Goal: Check status: Check status

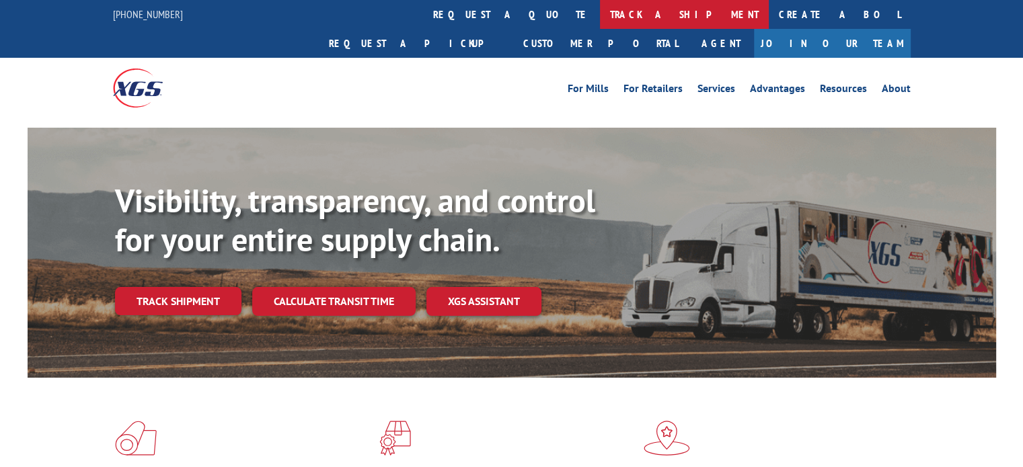
click at [600, 18] on link "track a shipment" at bounding box center [684, 14] width 169 height 29
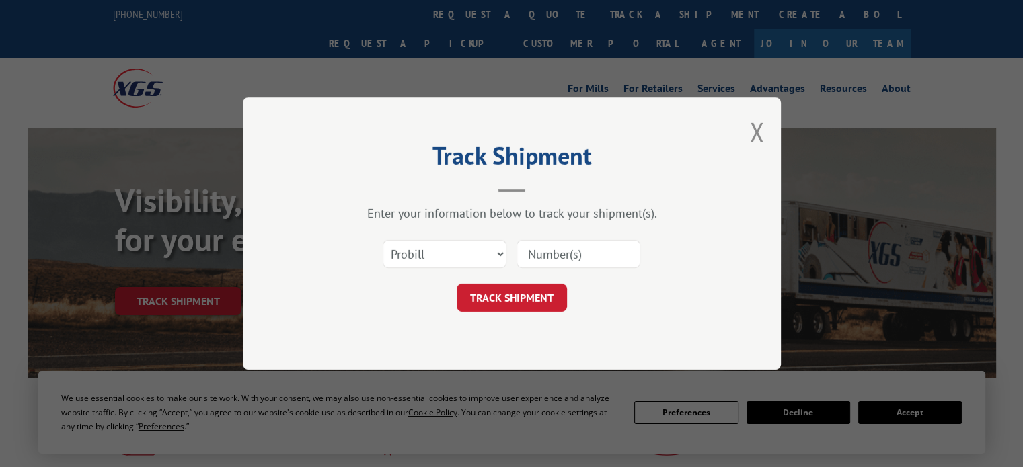
click at [574, 252] on input at bounding box center [579, 254] width 124 height 28
paste input "17687837"
type input "17687837"
click at [528, 301] on button "TRACK SHIPMENT" at bounding box center [512, 298] width 110 height 28
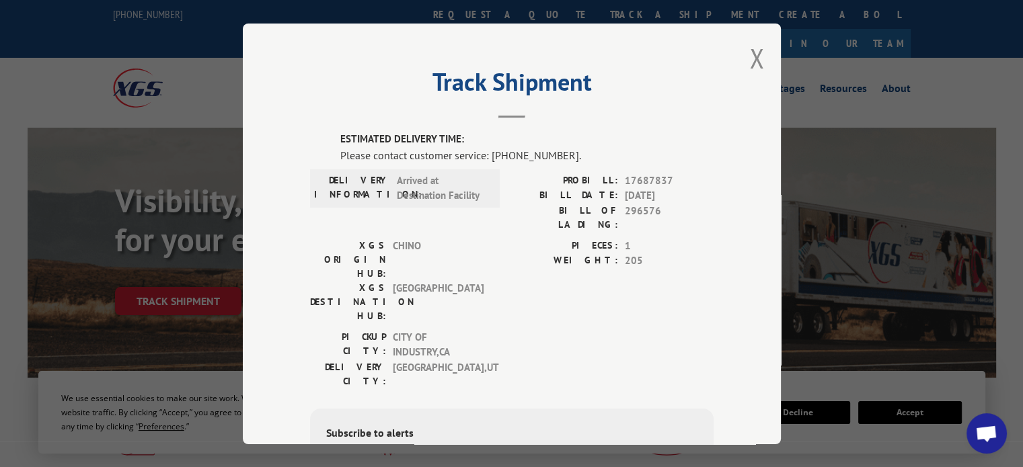
click at [760, 42] on div "Track Shipment ESTIMATED DELIVERY TIME: Please contact customer service: [PHONE…" at bounding box center [512, 234] width 538 height 421
click at [750, 58] on button "Close modal" at bounding box center [756, 58] width 15 height 36
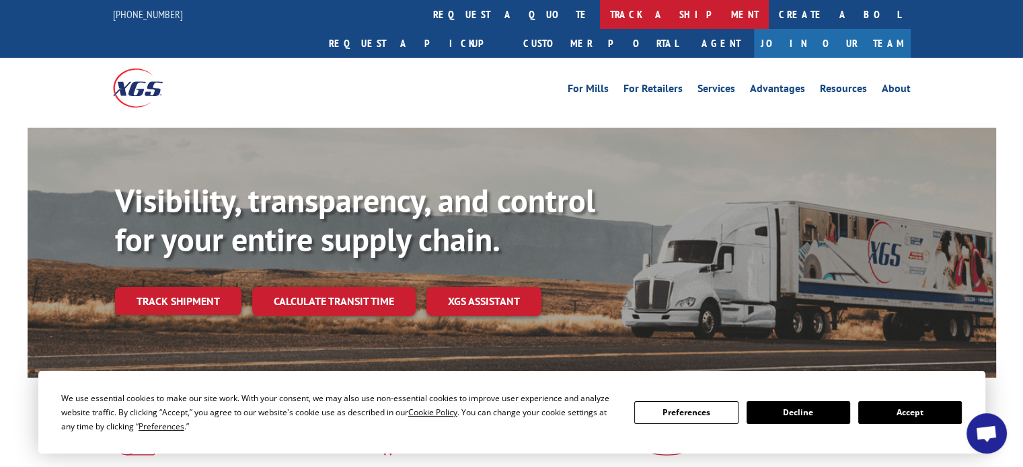
click at [600, 15] on link "track a shipment" at bounding box center [684, 14] width 169 height 29
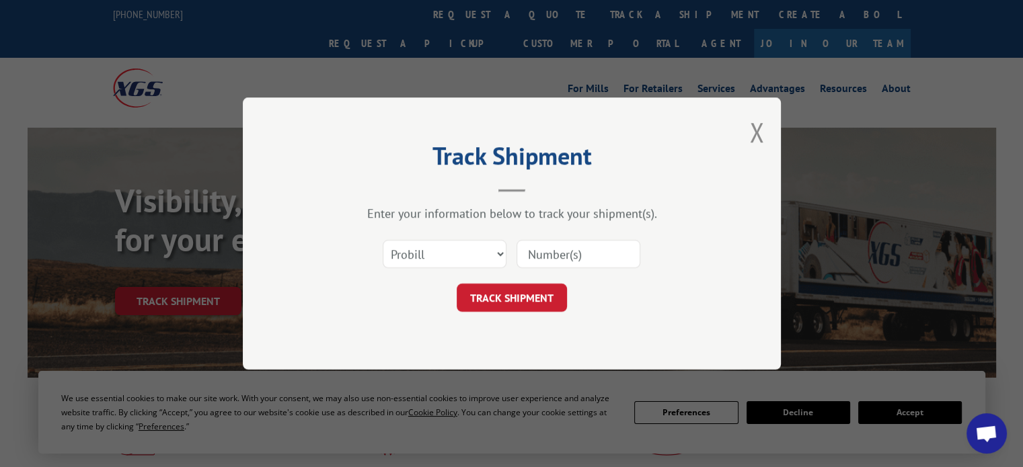
click at [556, 255] on input at bounding box center [579, 254] width 124 height 28
paste input "17695219"
type input "17695219"
click at [541, 279] on form "Select category... Probill BOL PO 17695219 TRACK SHIPMENT" at bounding box center [512, 272] width 404 height 80
click at [519, 307] on button "TRACK SHIPMENT" at bounding box center [512, 298] width 110 height 28
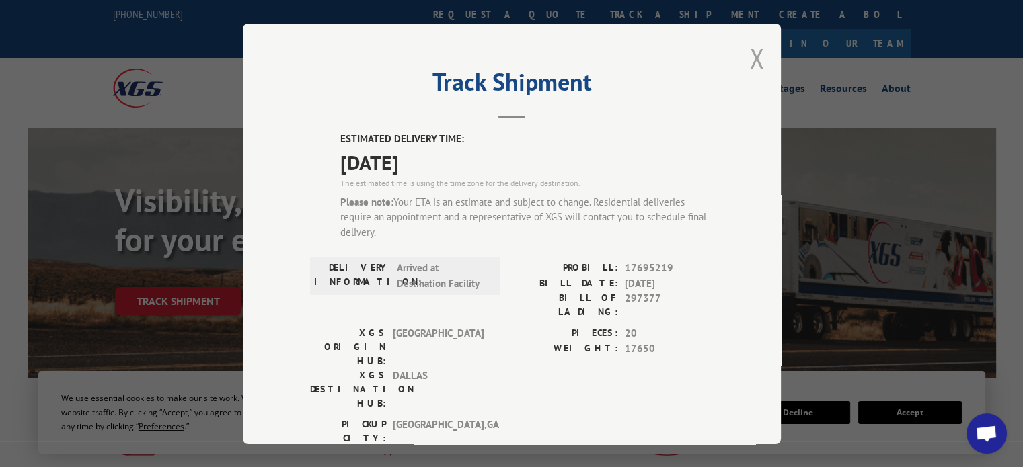
click at [749, 59] on button "Close modal" at bounding box center [756, 58] width 15 height 36
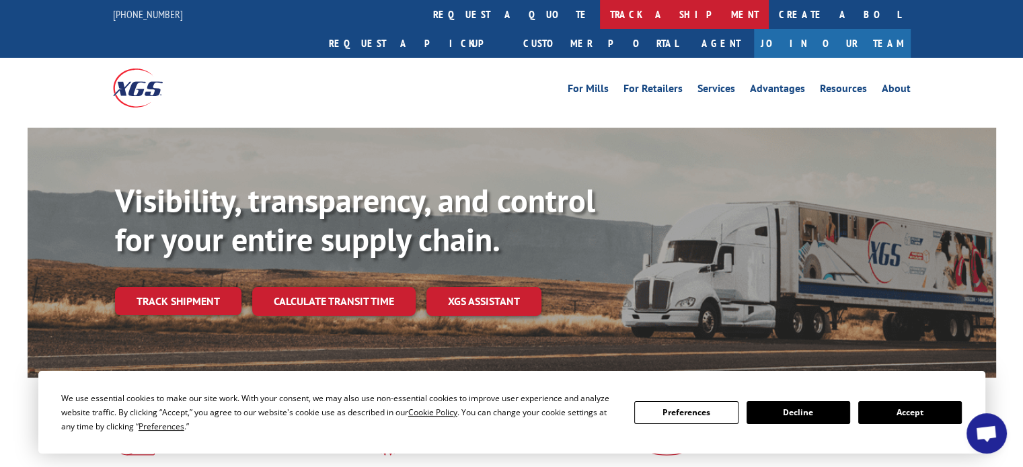
click at [600, 13] on link "track a shipment" at bounding box center [684, 14] width 169 height 29
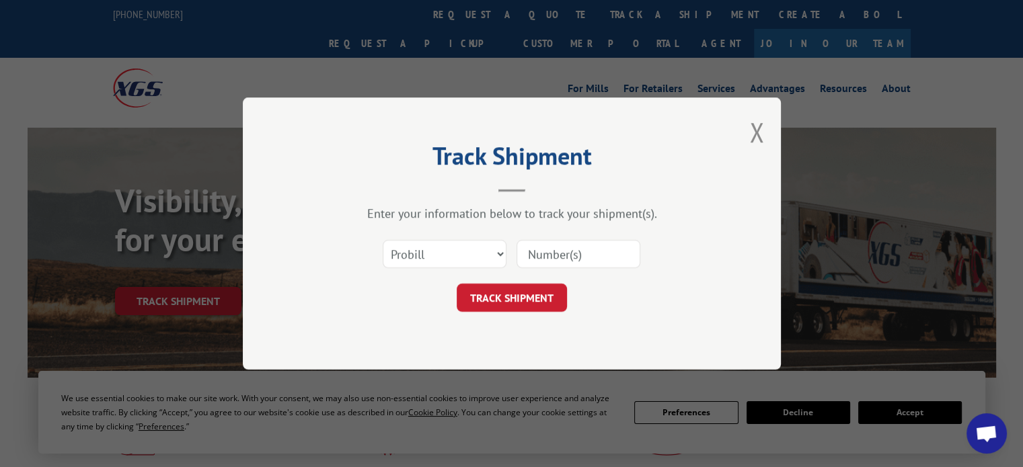
click at [579, 255] on input at bounding box center [579, 254] width 124 height 28
paste input "17695803"
type input "17695803"
click at [519, 297] on button "TRACK SHIPMENT" at bounding box center [512, 298] width 110 height 28
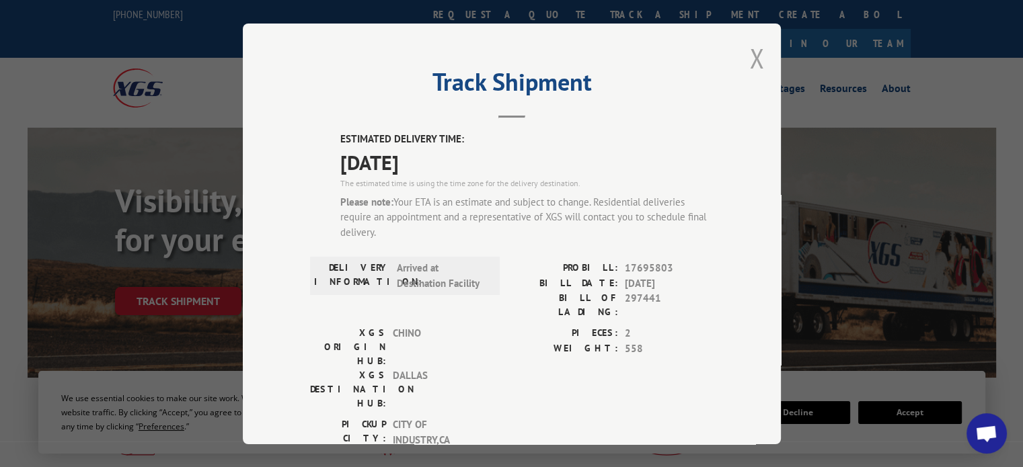
click at [752, 54] on button "Close modal" at bounding box center [756, 58] width 15 height 36
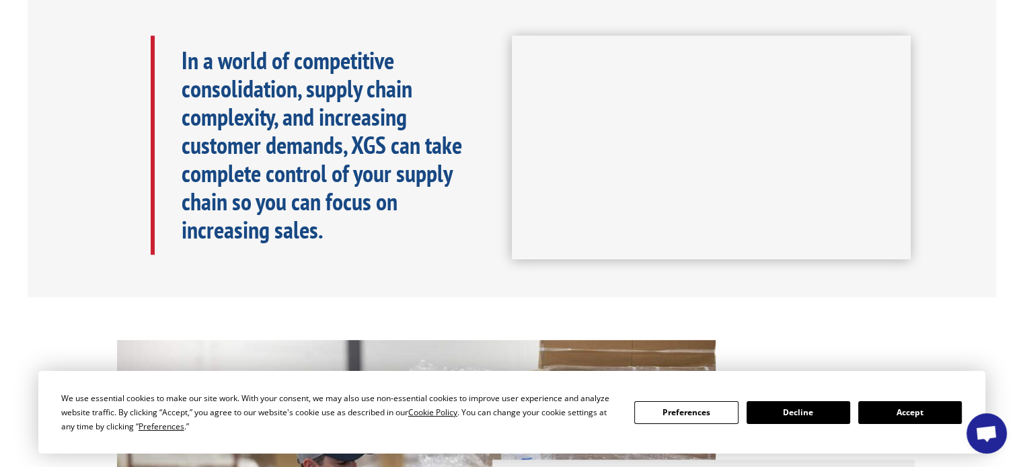
scroll to position [740, 0]
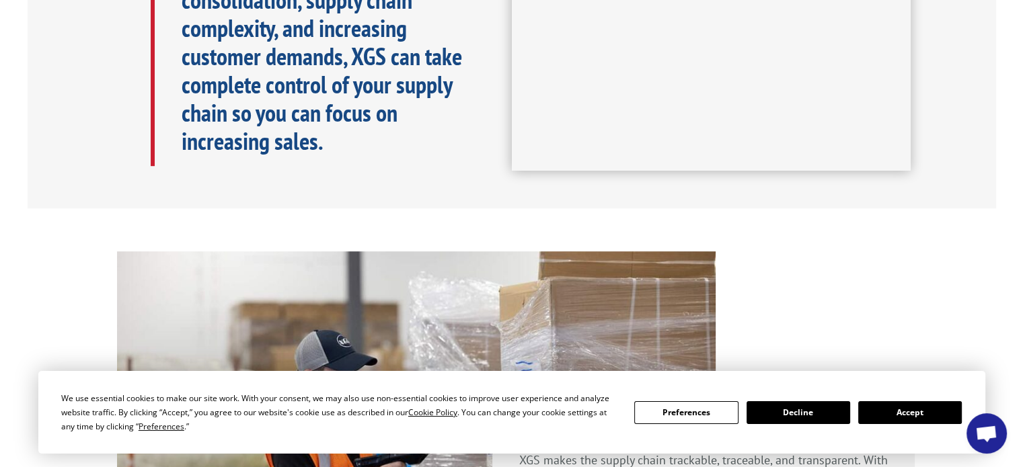
click at [796, 408] on button "Decline" at bounding box center [799, 413] width 104 height 23
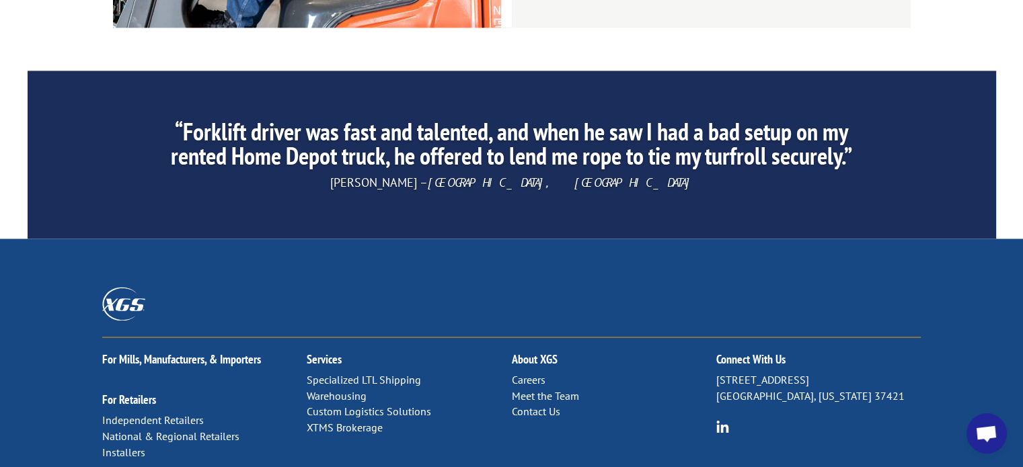
scroll to position [2194, 0]
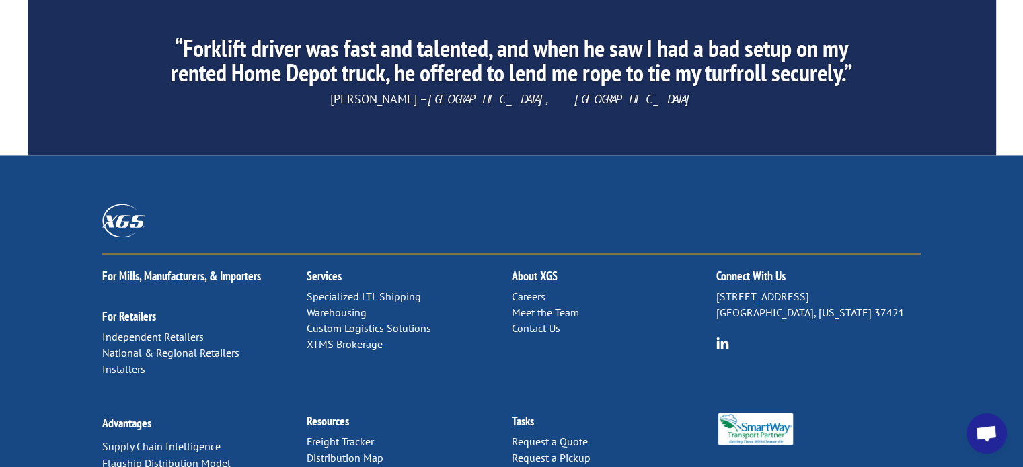
click at [340, 451] on link "Distribution Map" at bounding box center [345, 457] width 77 height 13
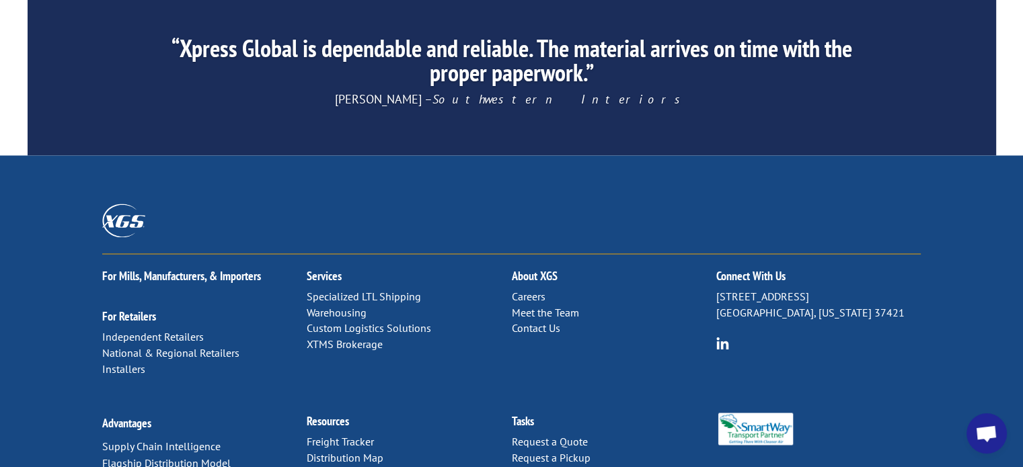
click at [346, 435] on link "Freight Tracker" at bounding box center [340, 441] width 67 height 13
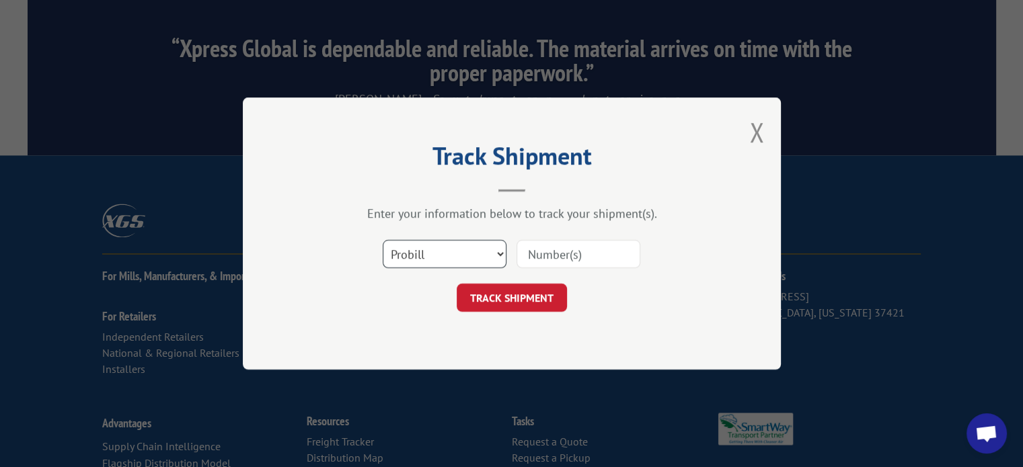
click at [453, 248] on select "Select category... Probill BOL PO" at bounding box center [445, 254] width 124 height 28
click at [453, 252] on select "Select category... Probill BOL PO" at bounding box center [445, 254] width 124 height 28
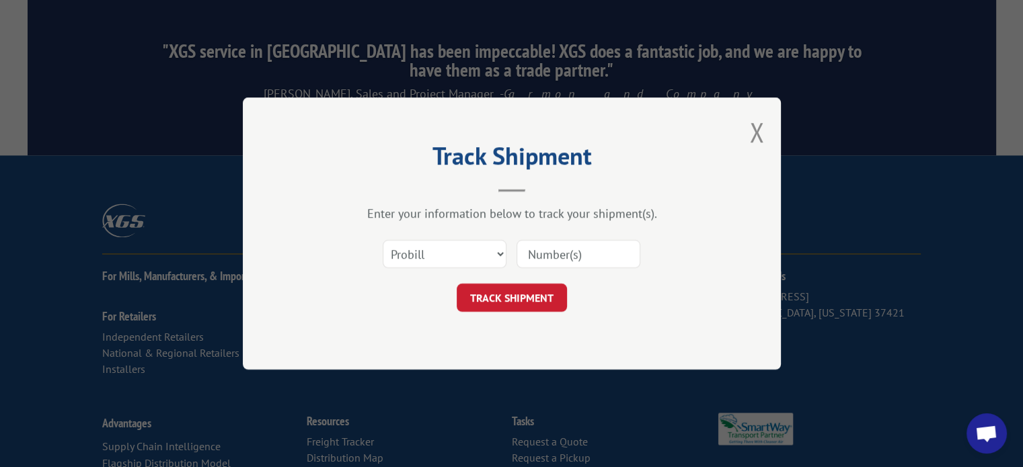
click at [566, 246] on input at bounding box center [579, 254] width 124 height 28
paste input "17695219"
type input "17695219"
click at [515, 297] on button "TRACK SHIPMENT" at bounding box center [512, 298] width 110 height 28
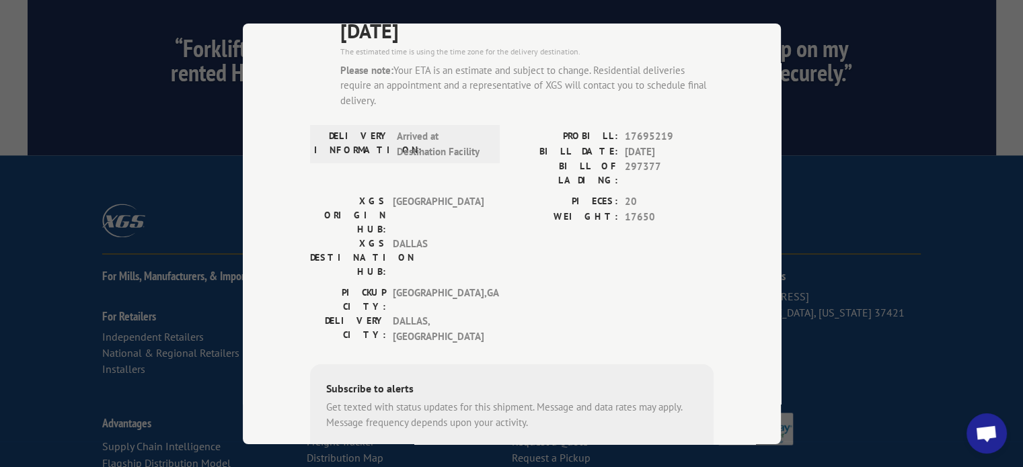
scroll to position [135, 0]
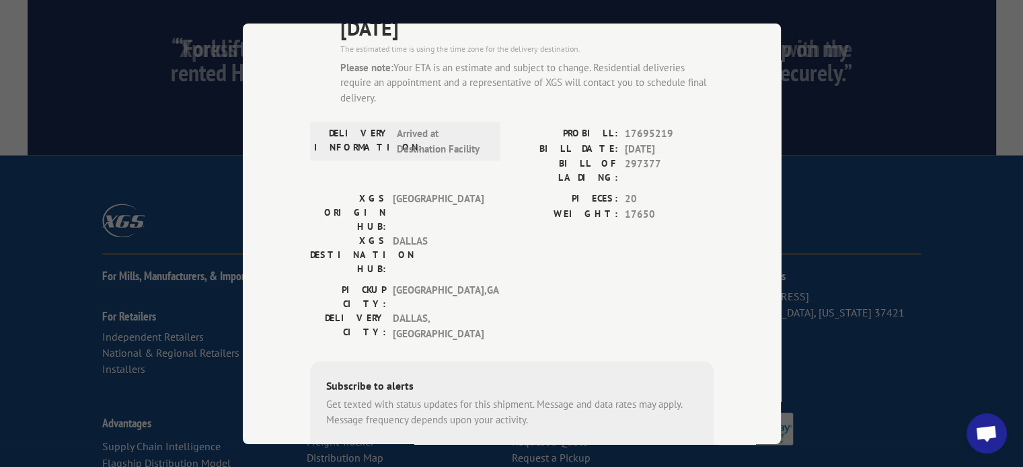
click at [148, 70] on div "Track Shipment ESTIMATED DELIVERY TIME: [DATE] The estimated time is using the …" at bounding box center [511, 233] width 1023 height 467
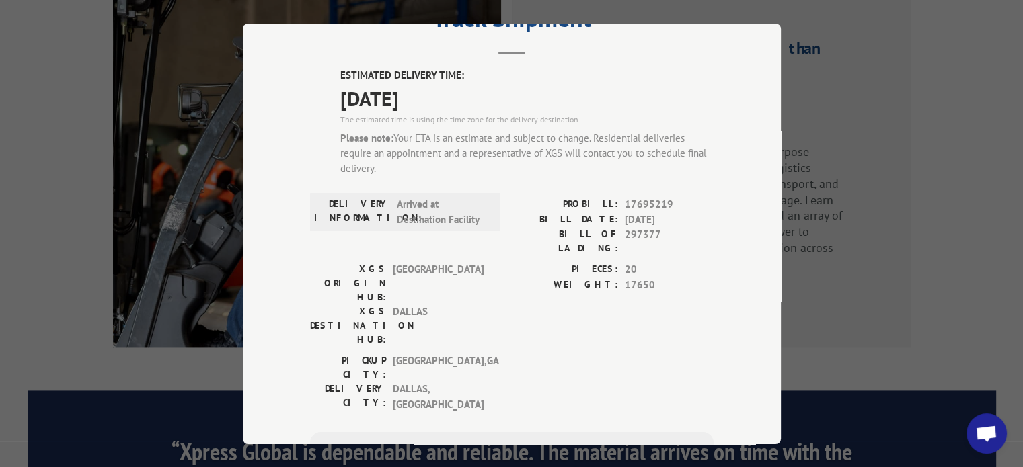
scroll to position [0, 0]
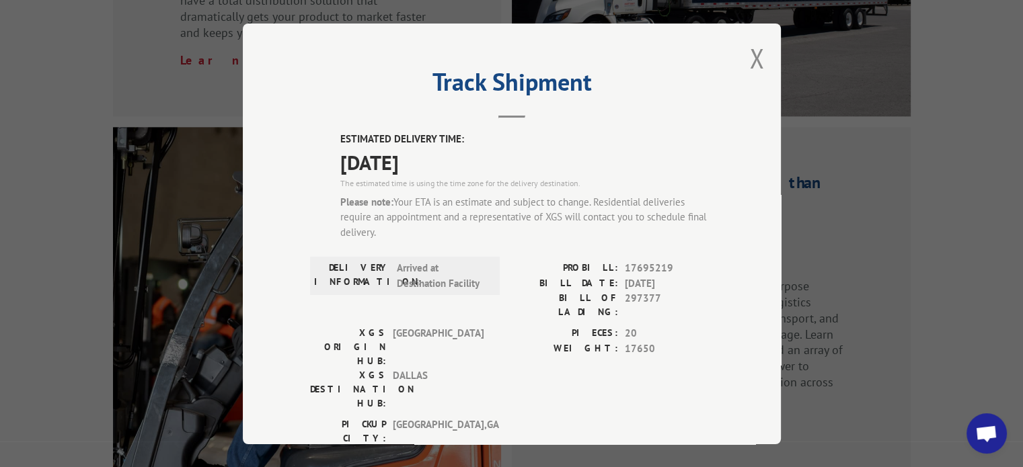
click at [749, 62] on button "Close modal" at bounding box center [756, 58] width 15 height 36
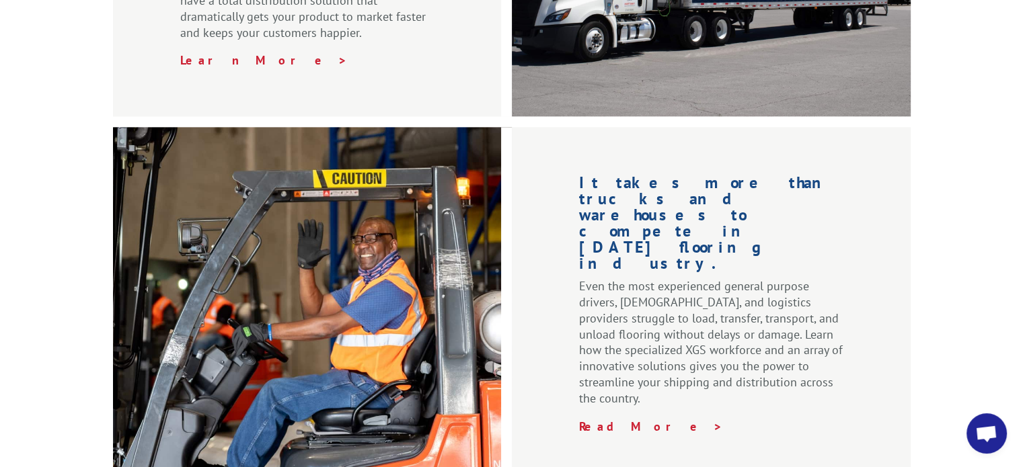
scroll to position [2194, 0]
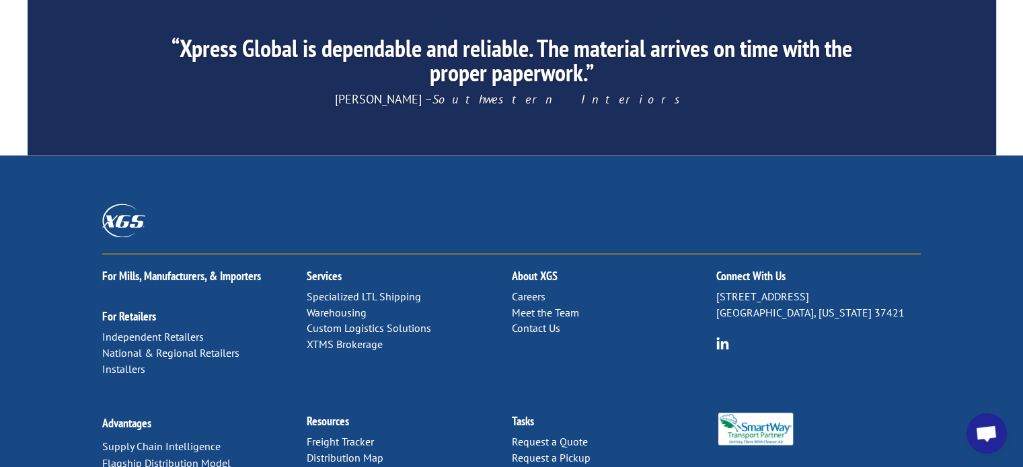
click at [344, 451] on link "Distribution Map" at bounding box center [345, 457] width 77 height 13
